Goal: Information Seeking & Learning: Learn about a topic

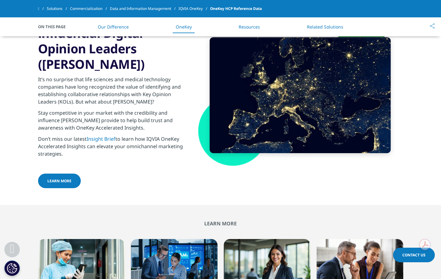
scroll to position [1163, 0]
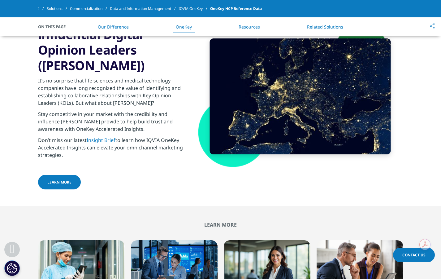
click at [105, 82] on p "It’s no surprise that life sciences and medical technology companies have long …" at bounding box center [113, 93] width 150 height 33
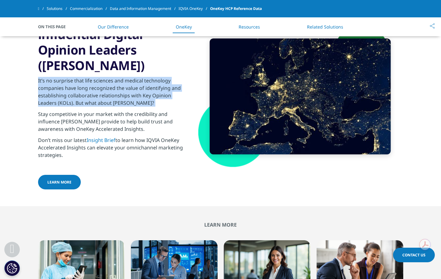
click at [105, 82] on p "It’s no surprise that life sciences and medical technology companies have long …" at bounding box center [113, 93] width 150 height 33
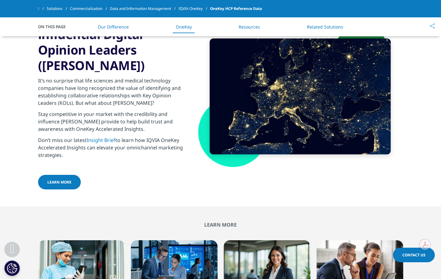
click at [118, 112] on p "Stay competitive in your market with the credibility and influence [PERSON_NAME…" at bounding box center [113, 123] width 150 height 26
click at [118, 111] on p "Stay competitive in your market with the credibility and influence [PERSON_NAME…" at bounding box center [113, 123] width 150 height 26
click at [117, 111] on p "Stay competitive in your market with the credibility and influence [PERSON_NAME…" at bounding box center [113, 123] width 150 height 26
click at [105, 93] on p "It’s no surprise that life sciences and medical technology companies have long …" at bounding box center [113, 93] width 150 height 33
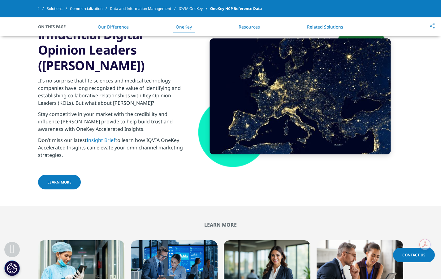
click at [102, 110] on p "Stay competitive in your market with the credibility and influence [PERSON_NAME…" at bounding box center [113, 123] width 150 height 26
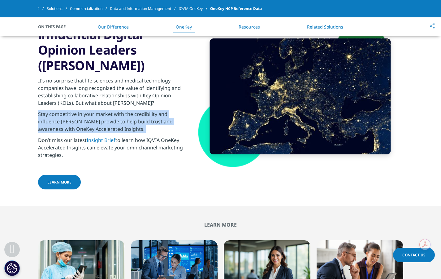
click at [102, 110] on p "Stay competitive in your market with the credibility and influence [PERSON_NAME…" at bounding box center [113, 123] width 150 height 26
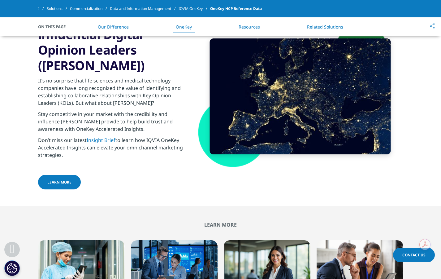
click at [129, 136] on p "Don’t miss our latest Insight Brief to learn how IQVIA OneKey Accelerated Insig…" at bounding box center [113, 149] width 150 height 26
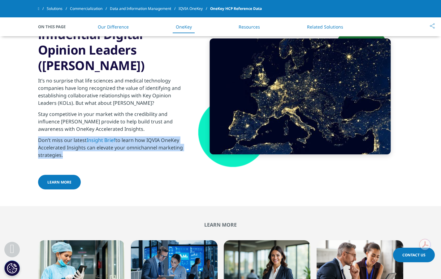
click at [129, 136] on p "Don’t miss our latest Insight Brief to learn how IQVIA OneKey Accelerated Insig…" at bounding box center [113, 149] width 150 height 26
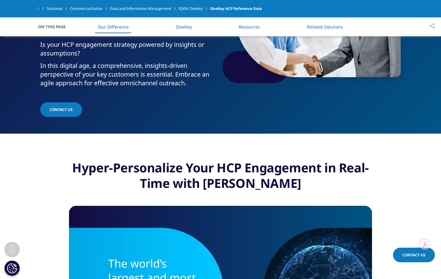
scroll to position [0, 0]
